Goal: Task Accomplishment & Management: Use online tool/utility

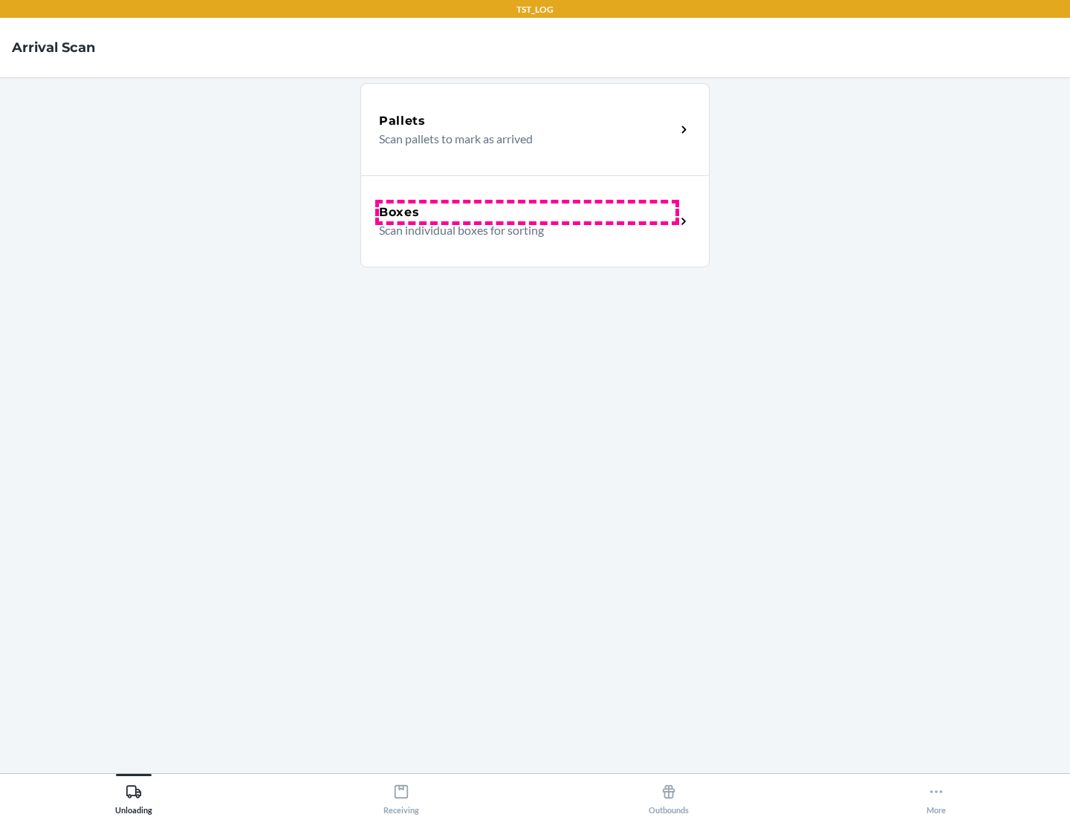
click at [527, 212] on div "Boxes" at bounding box center [527, 213] width 296 height 18
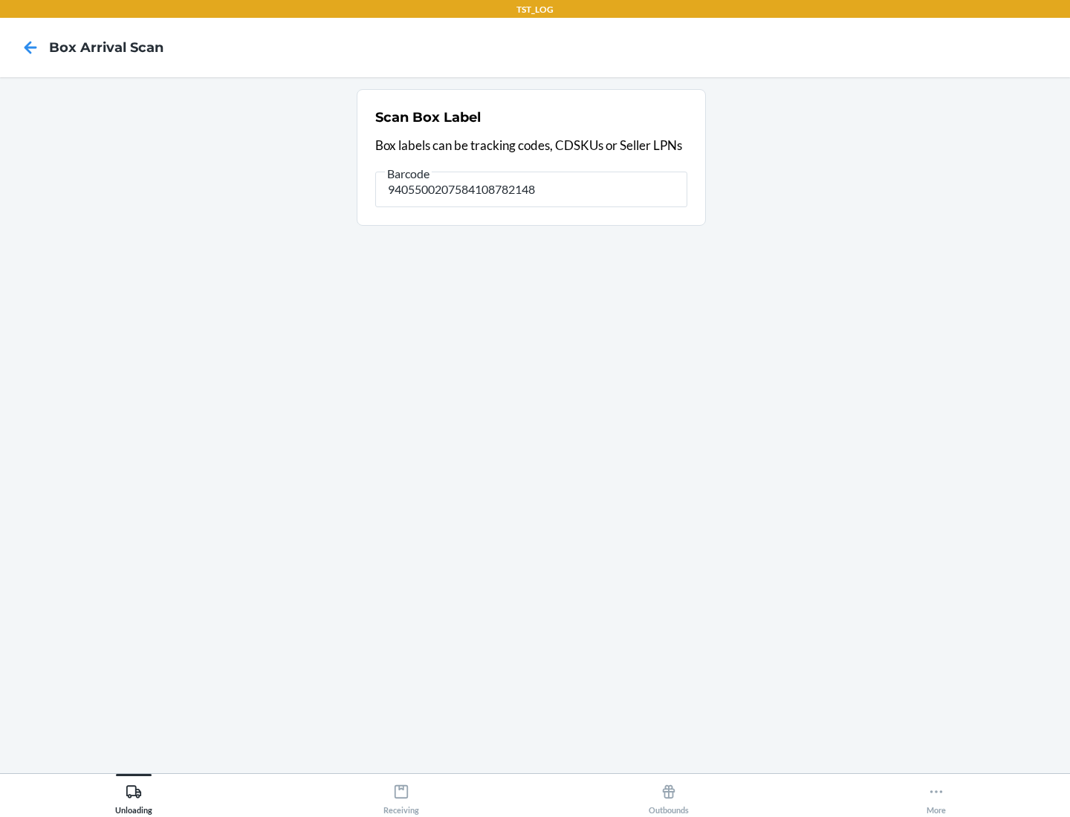
type input "9405500207584108782148"
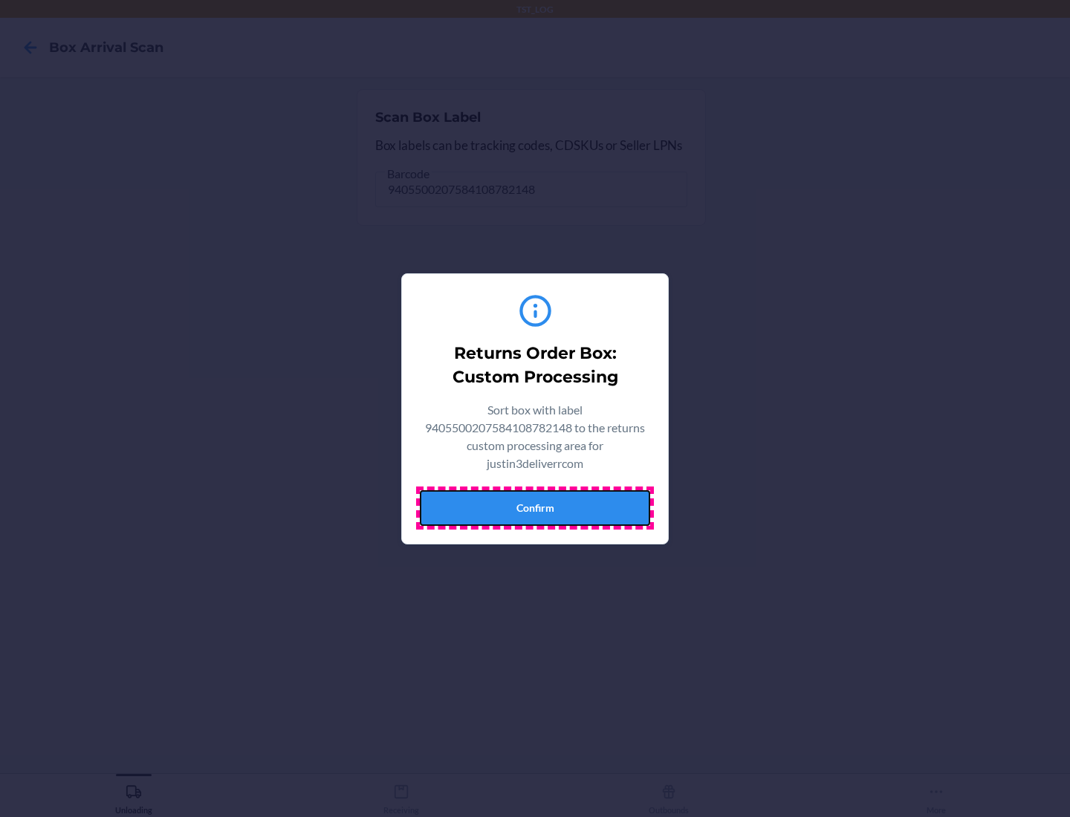
click at [535, 507] on button "Confirm" at bounding box center [535, 508] width 230 height 36
